Goal: Information Seeking & Learning: Learn about a topic

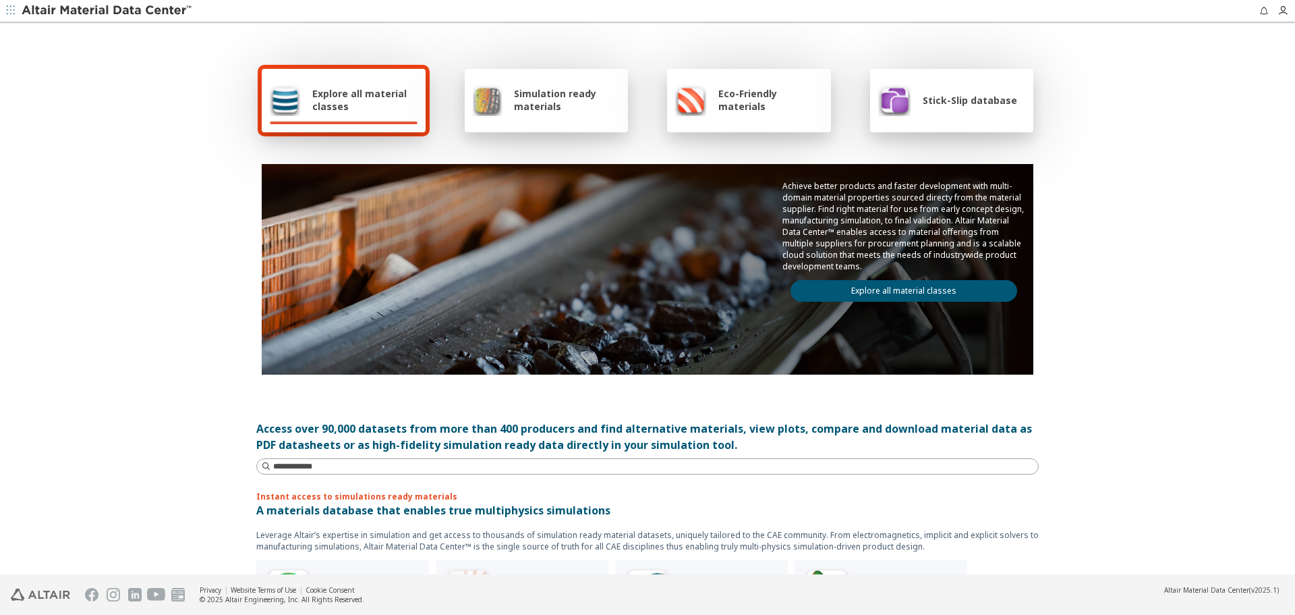
click at [969, 296] on link "Explore all material classes" at bounding box center [904, 291] width 227 height 22
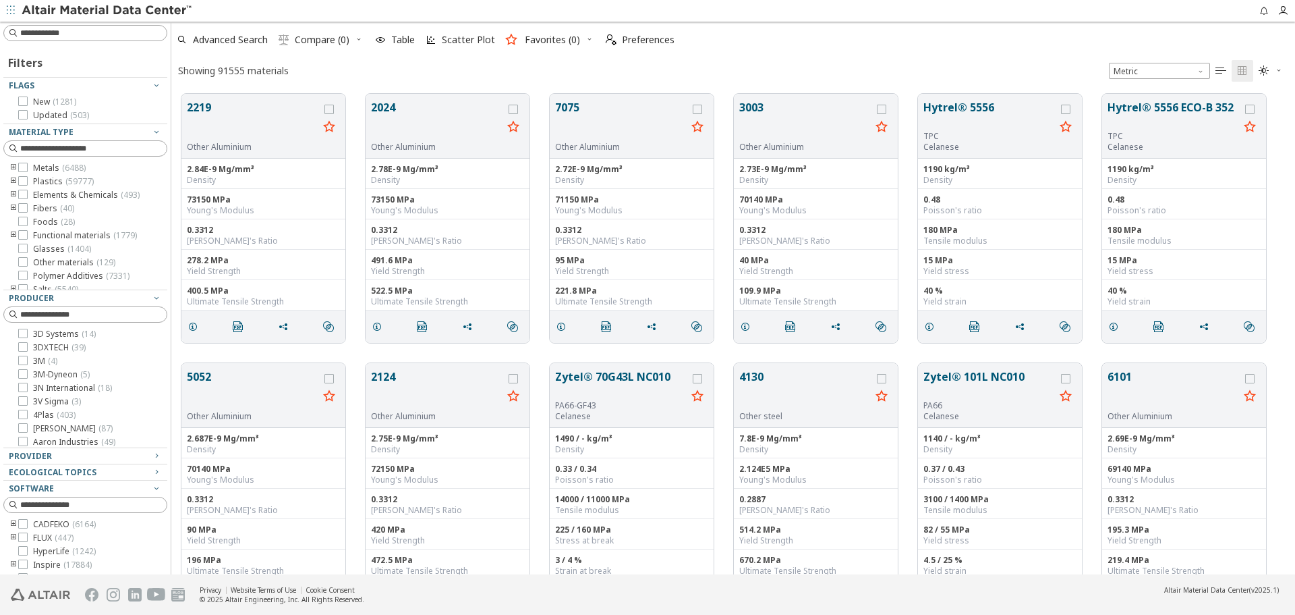
scroll to position [11, 11]
click at [953, 109] on button "Hytrel® 5556" at bounding box center [990, 115] width 132 height 32
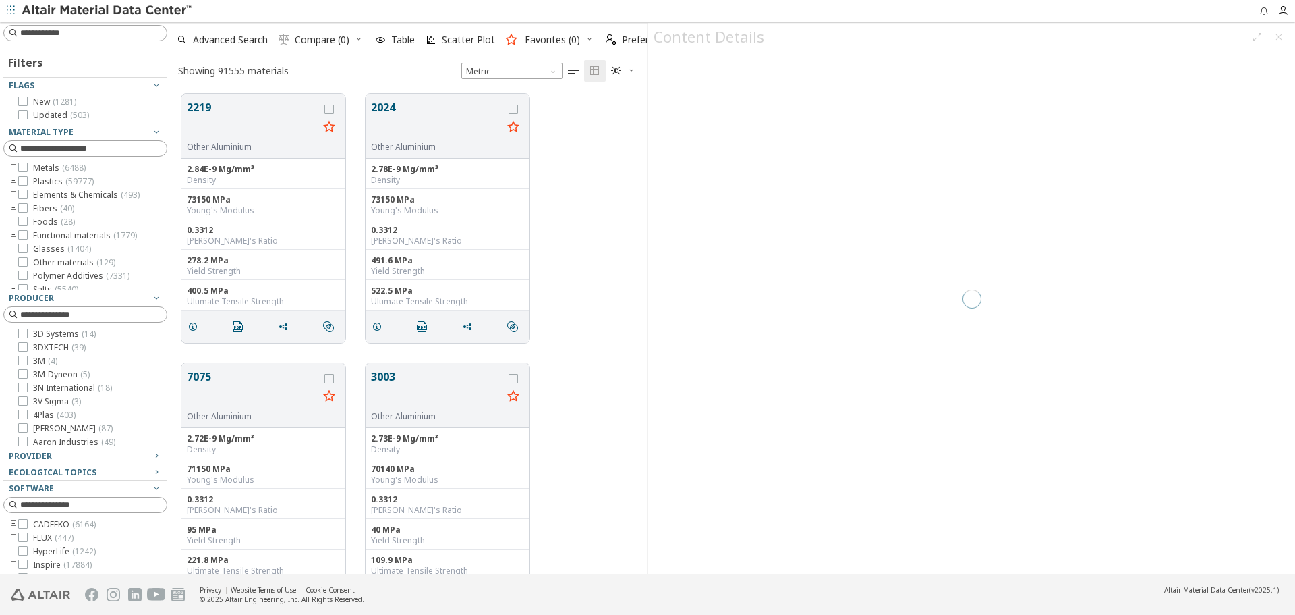
scroll to position [480, 466]
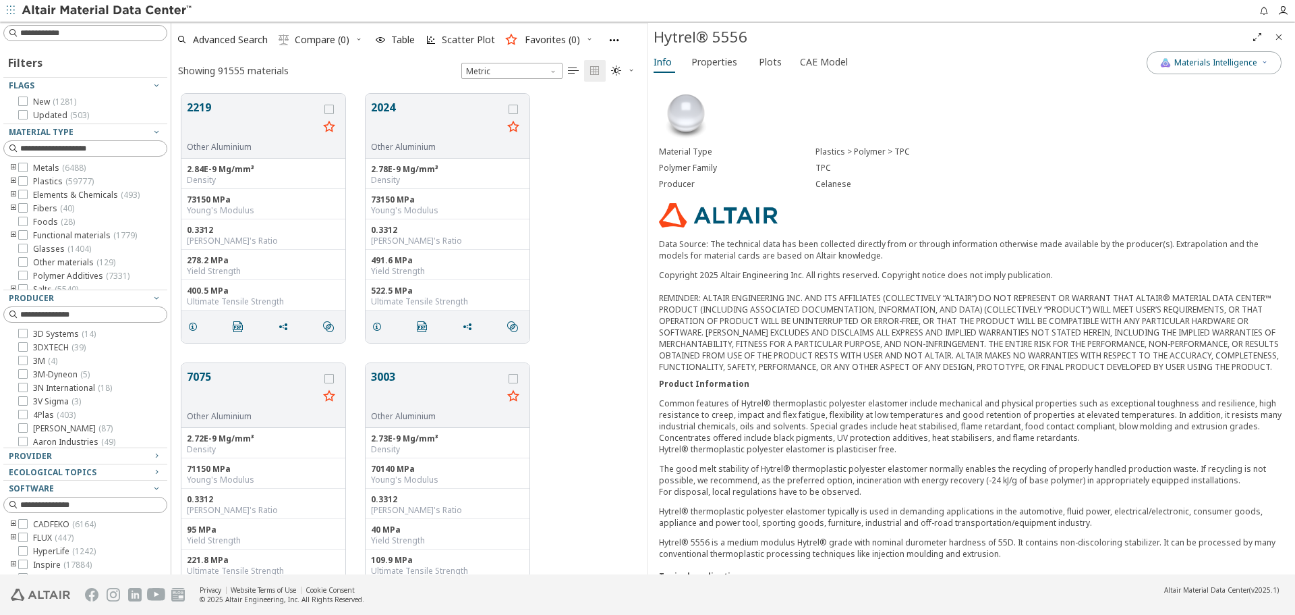
scroll to position [321, 0]
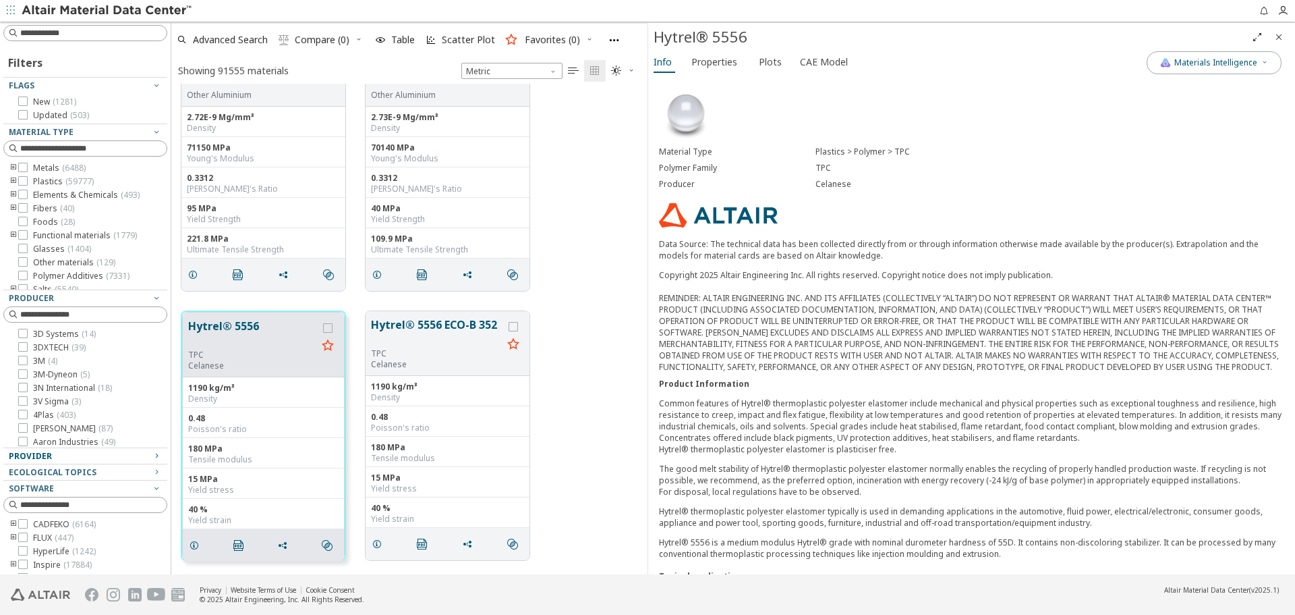
click at [121, 455] on div "Provider" at bounding box center [80, 456] width 142 height 11
click at [9, 488] on icon "toogle group" at bounding box center [13, 491] width 9 height 11
